Goal: Task Accomplishment & Management: Complete application form

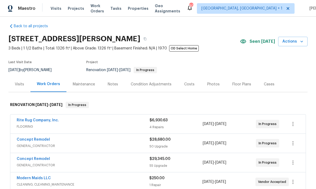
scroll to position [4, 0]
click at [33, 138] on link "Concept Remodel" at bounding box center [33, 140] width 33 height 4
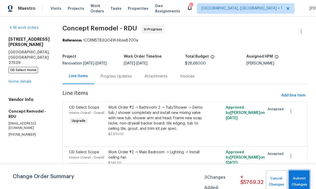
click at [300, 177] on span "Submit Changes" at bounding box center [299, 182] width 16 height 12
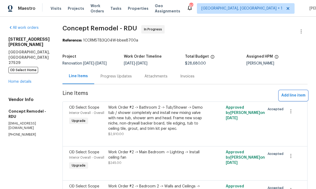
click at [295, 96] on span "Add line item" at bounding box center [293, 95] width 24 height 7
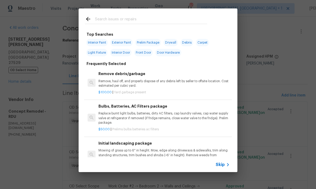
click at [108, 18] on input "text" at bounding box center [151, 20] width 112 height 8
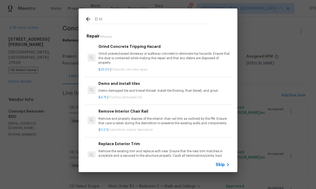
click at [114, 22] on input "El tri" at bounding box center [151, 20] width 112 height 8
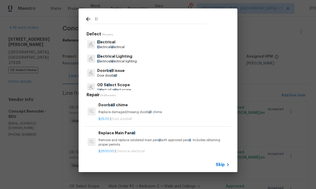
type input "El"
click at [276, 33] on div "El Defect 7 Results El ectrical El ectrical el ectrical El ectrical Lighting El…" at bounding box center [158, 90] width 316 height 181
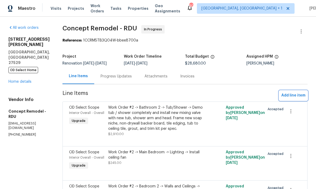
click at [285, 94] on span "Add line item" at bounding box center [293, 95] width 24 height 7
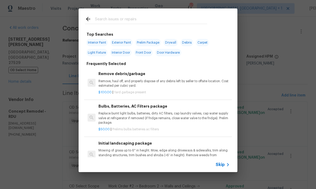
click at [111, 17] on input "text" at bounding box center [151, 20] width 112 height 8
type input "Electrical"
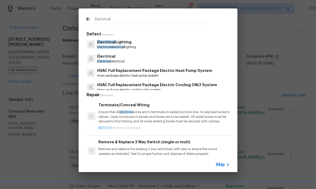
click at [113, 62] on p "Electrical electrical" at bounding box center [111, 61] width 28 height 4
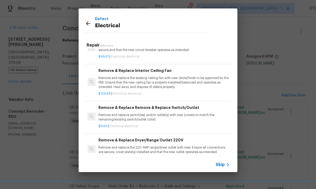
scroll to position [123, 0]
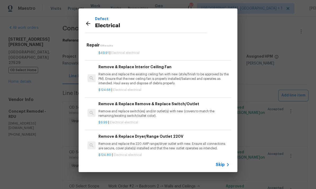
click at [265, 123] on div "Defect Electrical Repair 19 Results Terminate/Conceal Wiring Ensure that all el…" at bounding box center [158, 90] width 316 height 181
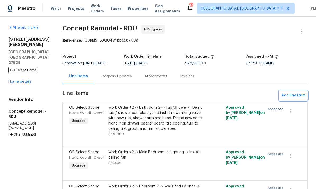
click at [294, 91] on button "Add line item" at bounding box center [293, 96] width 28 height 10
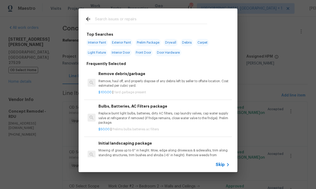
click at [120, 17] on input "text" at bounding box center [151, 20] width 112 height 8
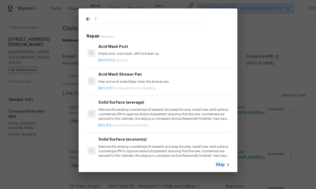
type input "I"
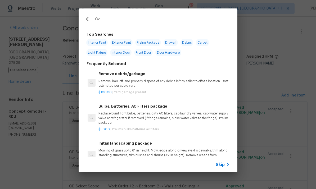
type input "Od"
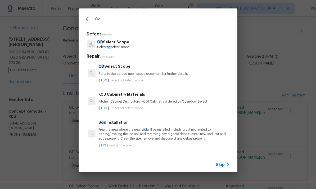
click at [119, 43] on p "OD Select Scope" at bounding box center [113, 42] width 32 height 6
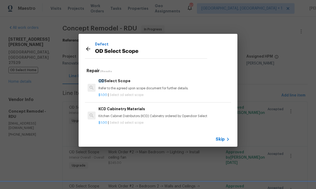
click at [150, 87] on p "Refer to the agreed upon scope document for further details." at bounding box center [163, 88] width 131 height 4
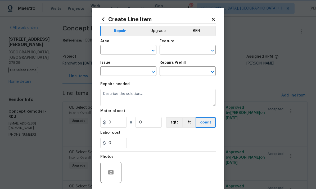
type input "OD Select Scope"
type input "OD Select Scope $1.00"
type textarea "Refer to the agreed upon scope document for further details."
type input "1"
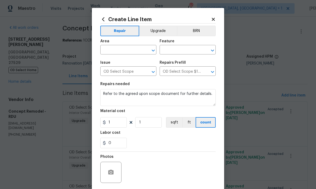
click at [119, 51] on input "text" at bounding box center [120, 50] width 41 height 8
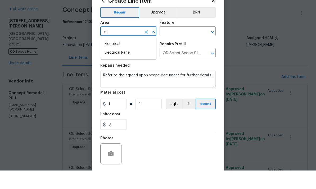
type input "e"
click at [117, 58] on li "Electrical" at bounding box center [128, 62] width 56 height 9
type input "Electrical"
click at [182, 46] on input "text" at bounding box center [179, 50] width 41 height 8
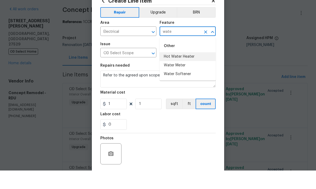
click at [185, 71] on li "Hot Water Heater" at bounding box center [187, 75] width 56 height 9
type input "Hot Water Heater"
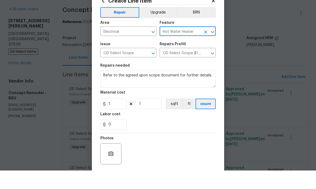
scroll to position [19, 0]
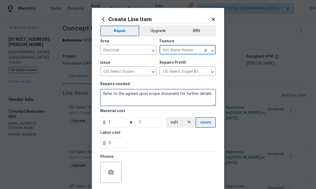
click at [211, 97] on textarea "Refer to the agreed upon scope document for further details." at bounding box center [157, 97] width 115 height 17
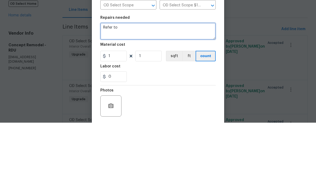
type textarea "Refer"
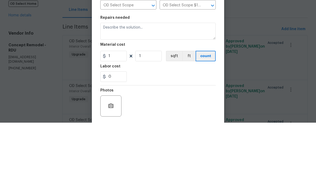
scroll to position [20, 0]
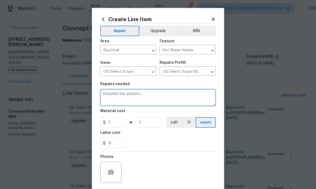
click at [117, 96] on textarea at bounding box center [157, 97] width 115 height 17
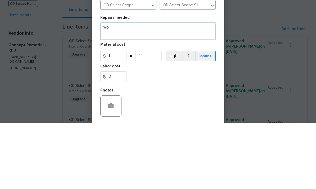
type textarea "W"
type textarea "A"
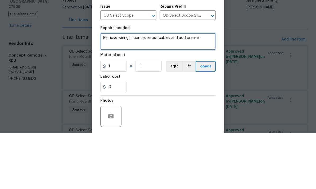
click at [157, 89] on textarea "Remove wiring in pantry, rerout cables and add breaker" at bounding box center [157, 97] width 115 height 17
click at [205, 89] on textarea "Remove wiring in pantry, reroute cables and add breaker" at bounding box center [157, 97] width 115 height 17
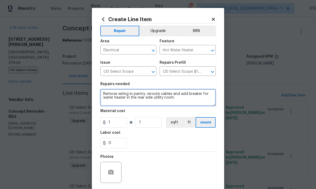
type textarea "Remove wiring in pantry, reroute cables and add breaker for water heater in the…"
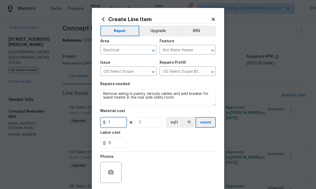
click at [118, 125] on input "1" at bounding box center [113, 122] width 26 height 11
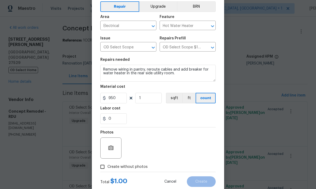
scroll to position [26, 0]
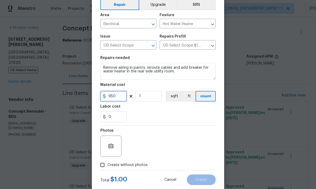
type input "950"
click at [103, 168] on input "Create without photos" at bounding box center [102, 165] width 10 height 10
checkbox input "true"
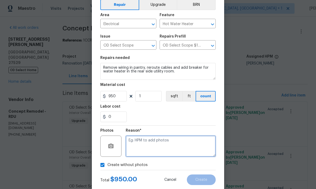
click at [142, 147] on textarea at bounding box center [171, 146] width 90 height 21
type textarea "To come"
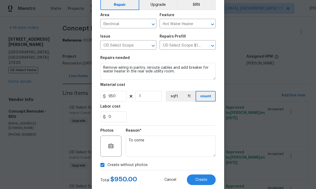
click at [162, 7] on button "Upgrade" at bounding box center [158, 4] width 38 height 11
click at [204, 184] on button "Create" at bounding box center [201, 180] width 29 height 11
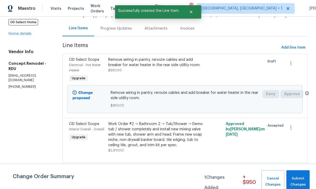
scroll to position [48, 0]
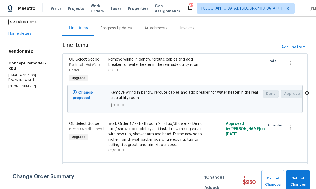
click at [139, 67] on div "Remove wiring in pantry, reroute cables and add breaker for water heater in the…" at bounding box center [155, 62] width 95 height 11
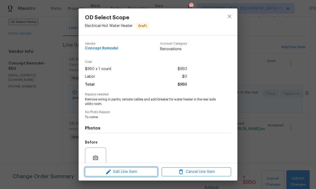
click at [136, 172] on span "Edit Line Item" at bounding box center [120, 172] width 69 height 7
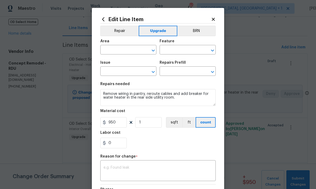
type input "Electrical"
type input "Hot Water Heater"
type input "OD Select Scope"
type input "OD Select Scope $1.00"
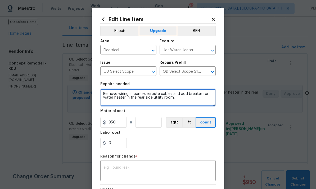
click at [102, 94] on textarea "Remove wiring in pantry, reroute cables and add breaker for water heater in the…" at bounding box center [157, 97] width 115 height 17
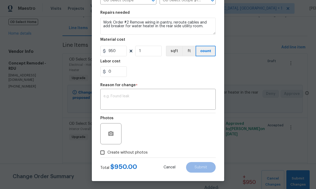
scroll to position [72, 0]
type textarea "Work Order #2 Remove wiring in pantry, reroute cables and add breaker for water…"
click at [127, 102] on textarea at bounding box center [157, 99] width 109 height 11
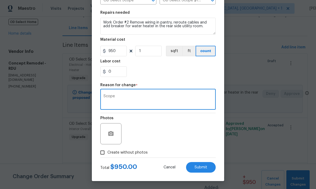
type textarea "Scope"
click at [202, 166] on span "Submit" at bounding box center [200, 168] width 13 height 4
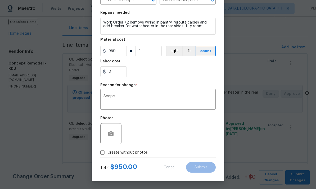
type textarea "Remove wiring in pantry, reroute cables and add breaker for water heater in the…"
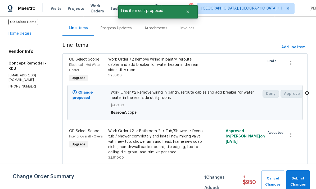
scroll to position [0, 0]
click at [296, 44] on span "Add line item" at bounding box center [293, 47] width 24 height 7
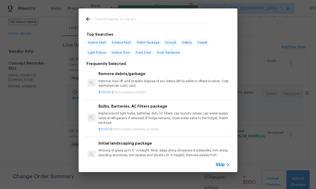
click at [107, 17] on input "text" at bounding box center [151, 20] width 112 height 8
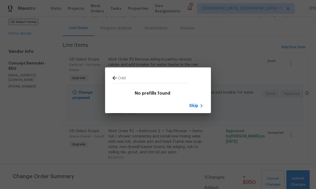
type input "Od"
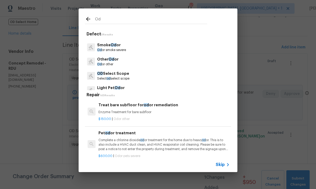
scroll to position [14, 0]
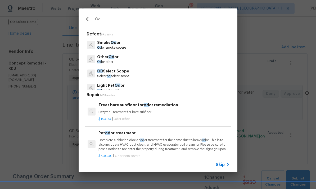
click at [121, 74] on p "Select od select scope" at bounding box center [113, 76] width 32 height 4
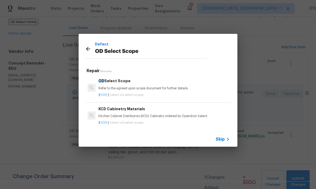
click at [129, 82] on h6 "OD Select Scope" at bounding box center [163, 81] width 131 height 6
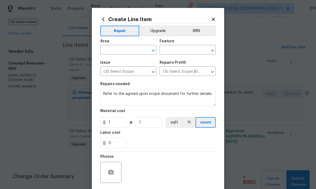
click at [119, 47] on input "text" at bounding box center [120, 50] width 41 height 8
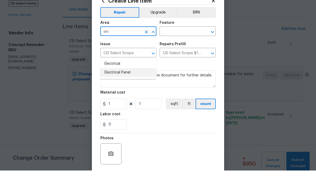
click at [125, 87] on li "Electrical Panel" at bounding box center [128, 91] width 56 height 9
type input "Electrical Panel"
click at [182, 46] on input "text" at bounding box center [179, 50] width 41 height 8
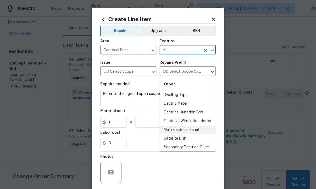
click at [196, 126] on li "Main Electrical Panel" at bounding box center [187, 130] width 56 height 9
type input "Main Electrical Panel"
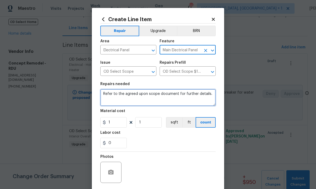
click at [215, 96] on textarea "Refer to the agreed upon scope document for further details." at bounding box center [157, 97] width 115 height 17
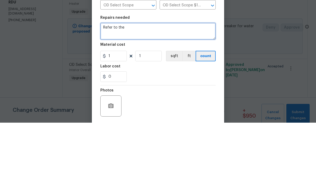
type textarea "Refer"
click at [102, 89] on textarea "Add alumiconn connectors s" at bounding box center [157, 97] width 115 height 17
click at [181, 89] on textarea "Work order #2 Add alumiconn connectors s" at bounding box center [157, 97] width 115 height 17
type textarea "Work order #2 Add alumiconn connectors to panel for living room circuits ."
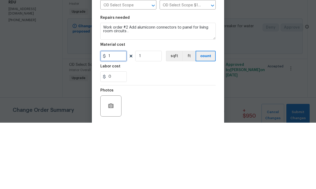
click at [120, 117] on input "1" at bounding box center [113, 122] width 26 height 11
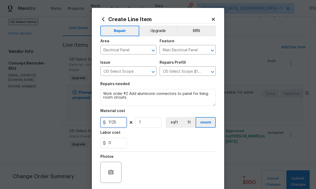
type input "1125"
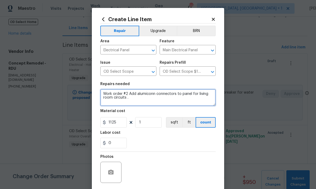
click at [133, 100] on textarea "Work order #2 Add alumiconn connectors to panel for living room circuits ." at bounding box center [157, 97] width 115 height 17
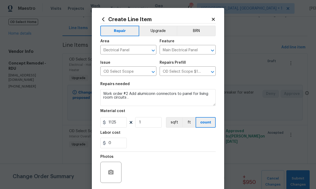
click at [159, 32] on button "Upgrade" at bounding box center [158, 31] width 38 height 11
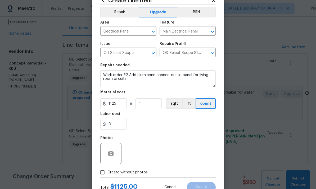
scroll to position [26, 0]
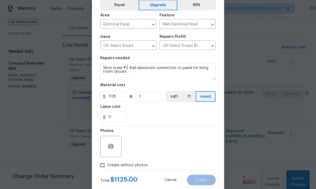
click at [107, 169] on input "Create without photos" at bounding box center [102, 165] width 10 height 10
checkbox input "true"
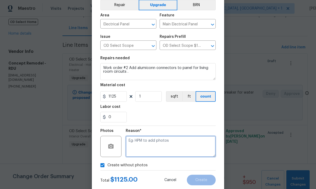
click at [137, 145] on textarea at bounding box center [171, 146] width 90 height 21
type textarea "To come"
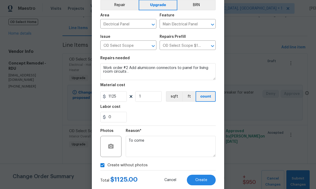
click at [199, 179] on span "Create" at bounding box center [201, 180] width 12 height 4
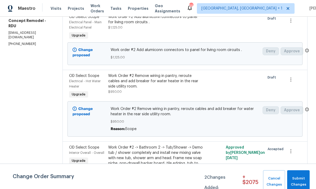
scroll to position [91, 0]
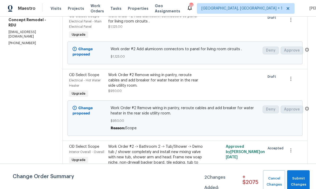
click at [160, 85] on div "Work Order #2 Remove wiring in pantry, reroute cables and add breaker for water…" at bounding box center [155, 80] width 95 height 16
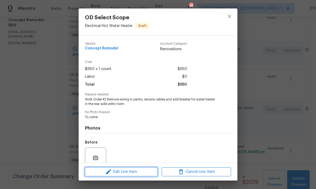
click at [134, 172] on span "Edit Line Item" at bounding box center [120, 172] width 69 height 7
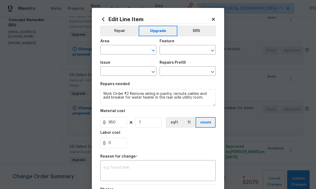
type input "Electrical"
type input "Hot Water Heater"
type input "OD Select Scope"
type input "OD Select Scope $1.00"
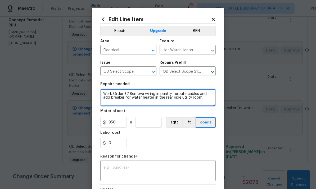
click at [125, 100] on textarea "Work Order #2 Remove wiring in pantry, reroute cables and add breaker for water…" at bounding box center [157, 97] width 115 height 17
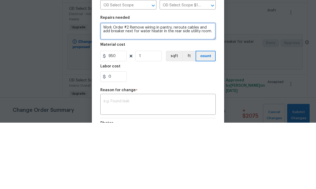
click at [138, 89] on textarea "Work Order #2 Remove wiring in pantry, reroute cables and add breaker next for …" at bounding box center [157, 97] width 115 height 17
click at [139, 89] on textarea "Work Order #2 Remove wiring in pantry, reroute cables and add breaker next for …" at bounding box center [157, 97] width 115 height 17
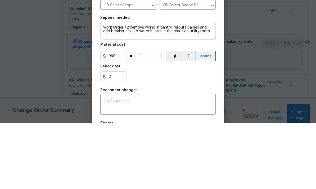
scroll to position [20, 0]
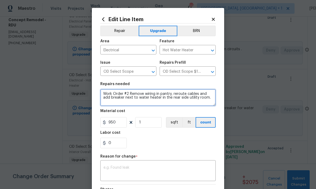
type textarea "Work Order #2 Remove wiring in pantry, reroute cables and add breaker next to w…"
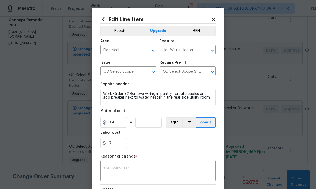
click at [140, 170] on textarea at bounding box center [157, 171] width 109 height 11
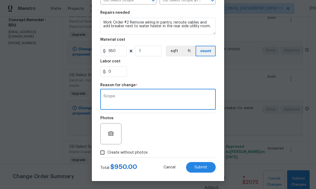
scroll to position [72, 0]
type textarea "Scope."
click at [205, 172] on button "Submit" at bounding box center [201, 167] width 30 height 11
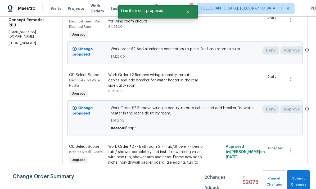
scroll to position [0, 0]
click at [297, 178] on span "Submit Changes" at bounding box center [298, 182] width 17 height 12
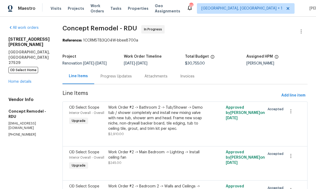
click at [26, 80] on link "Home details" at bounding box center [19, 82] width 23 height 4
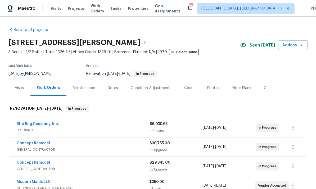
click at [36, 145] on link "Concept Remodel" at bounding box center [33, 143] width 33 height 4
